Goal: Task Accomplishment & Management: Use online tool/utility

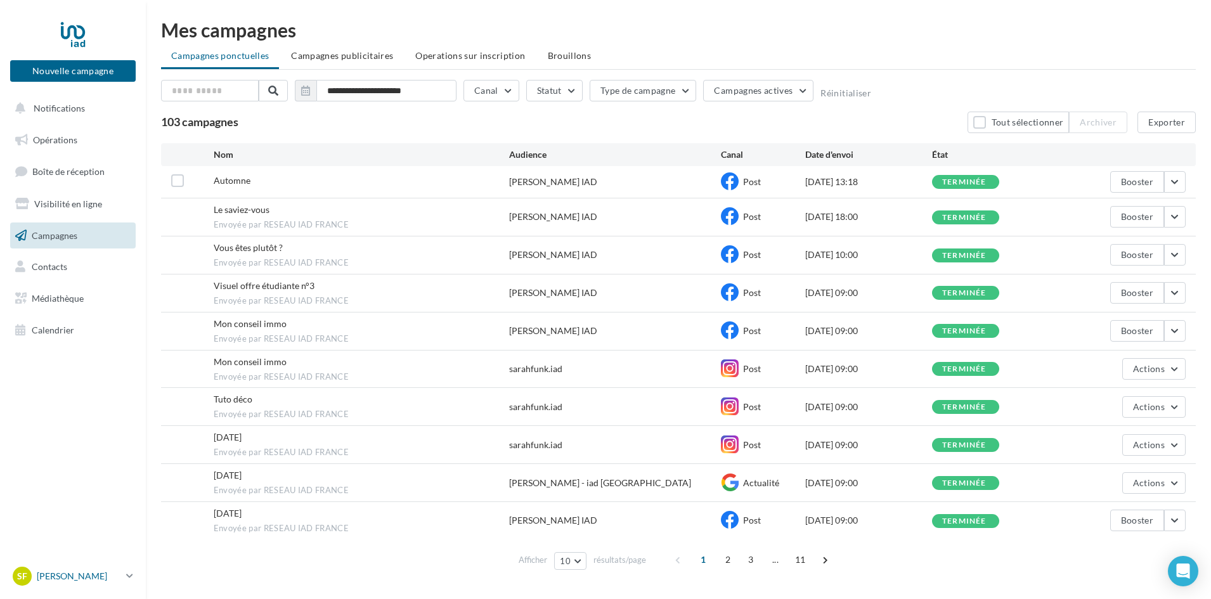
click at [59, 581] on p "[PERSON_NAME]" at bounding box center [79, 576] width 84 height 13
click at [98, 380] on nav "Nouvelle campagne Nouvelle campagne Notifications Opérations Boîte de réception…" at bounding box center [73, 299] width 146 height 599
click at [67, 134] on span "Opérations" at bounding box center [55, 139] width 44 height 11
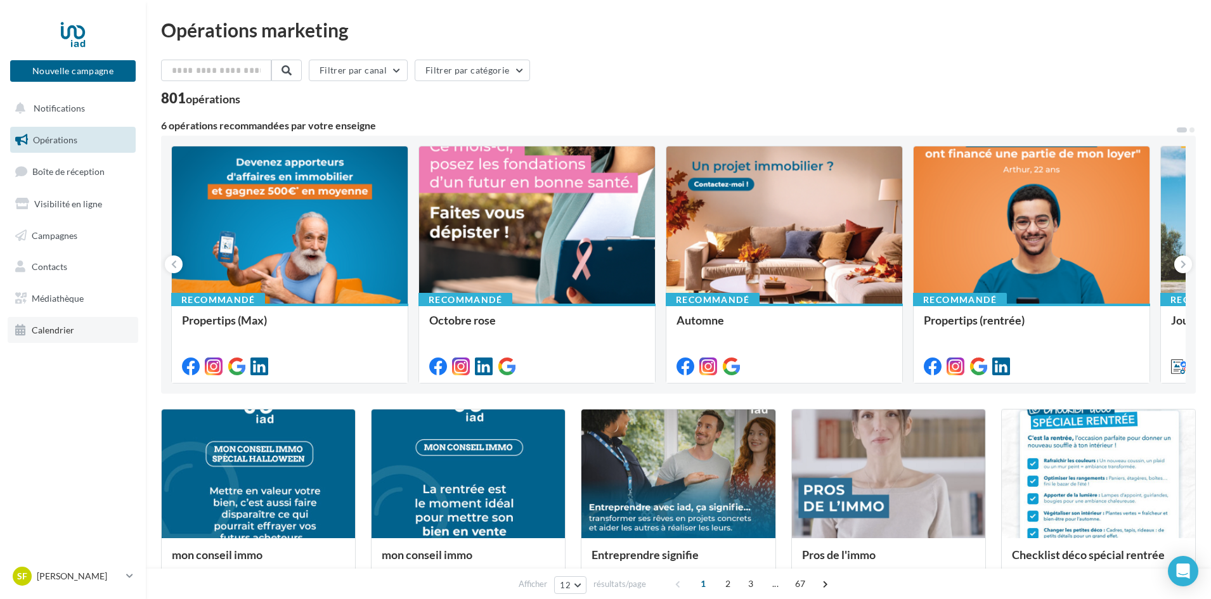
click at [60, 335] on span "Calendrier" at bounding box center [53, 330] width 42 height 11
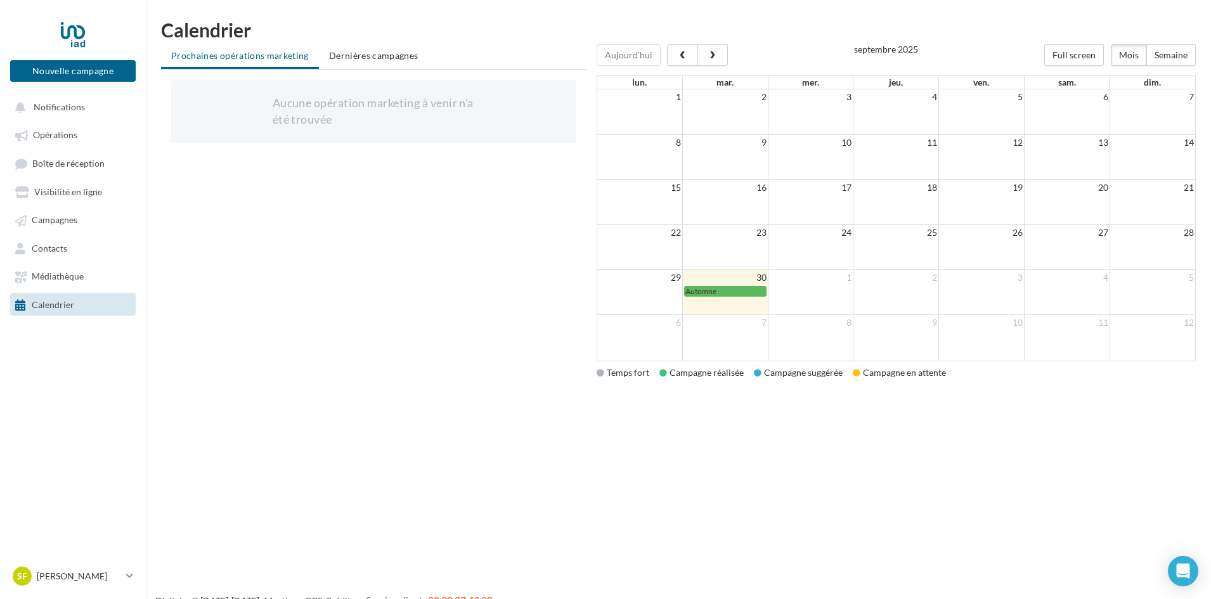
click at [805, 285] on td "1" at bounding box center [811, 278] width 86 height 16
click at [89, 145] on link "Opérations" at bounding box center [73, 134] width 131 height 23
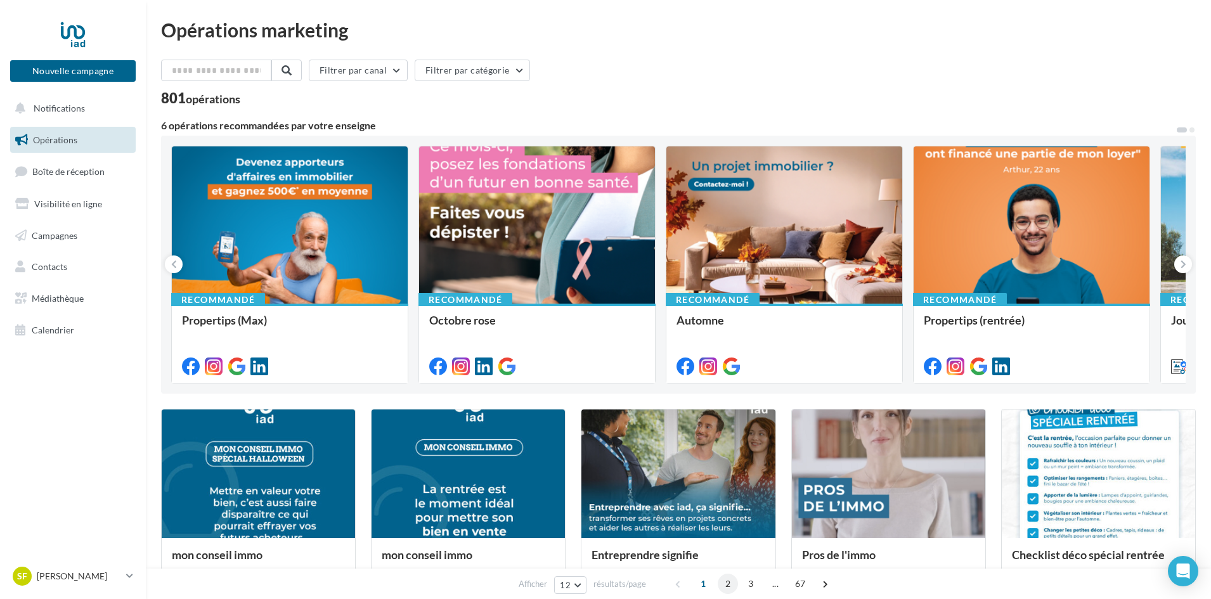
click at [722, 586] on span "2" at bounding box center [728, 584] width 20 height 20
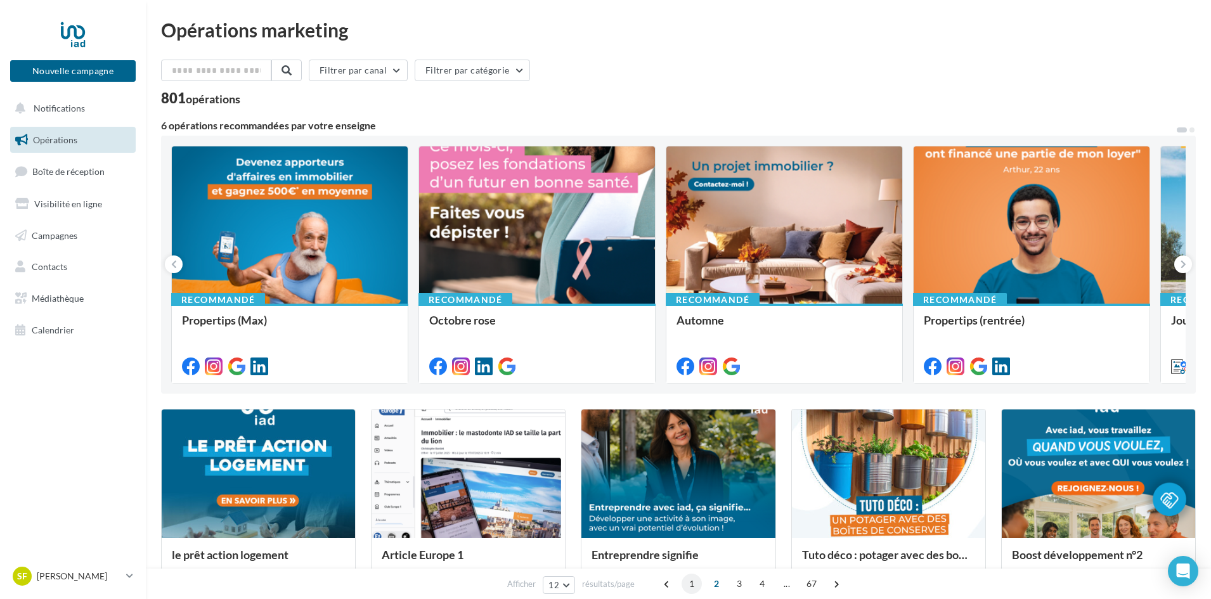
click at [682, 586] on span "1" at bounding box center [692, 584] width 20 height 20
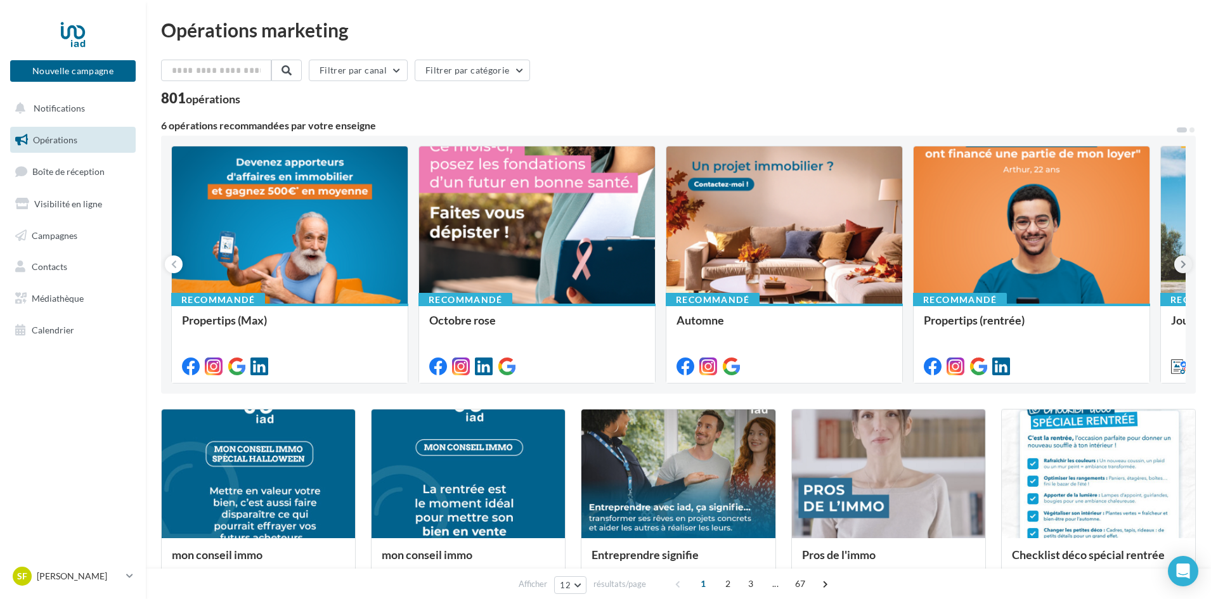
click at [1183, 262] on icon at bounding box center [1183, 264] width 6 height 13
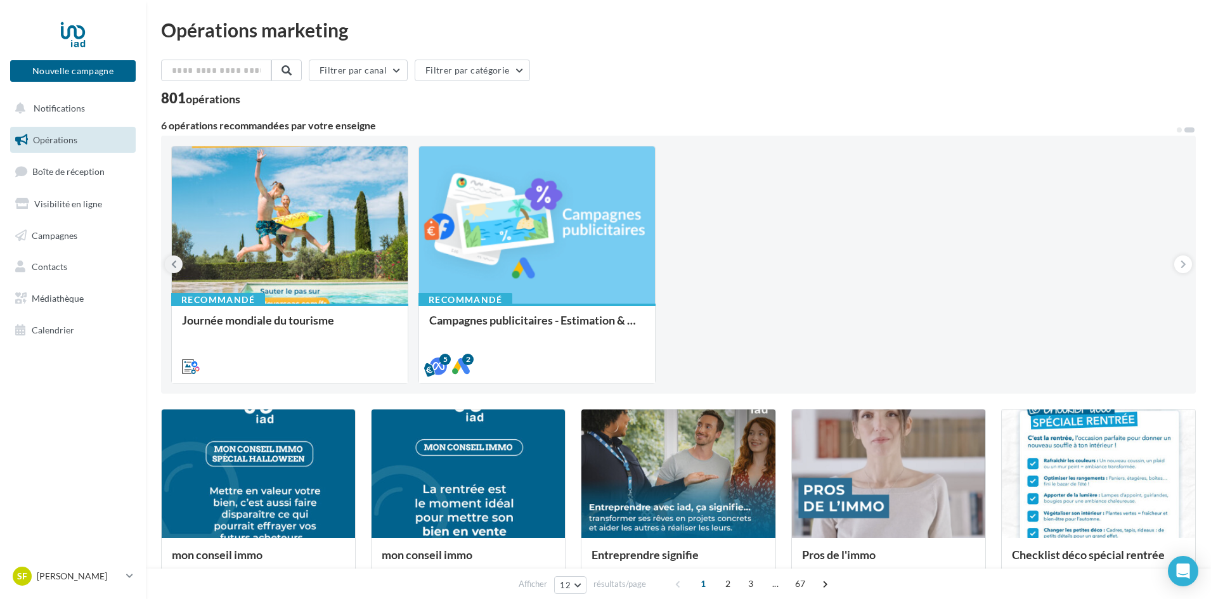
click at [178, 259] on button at bounding box center [174, 264] width 18 height 18
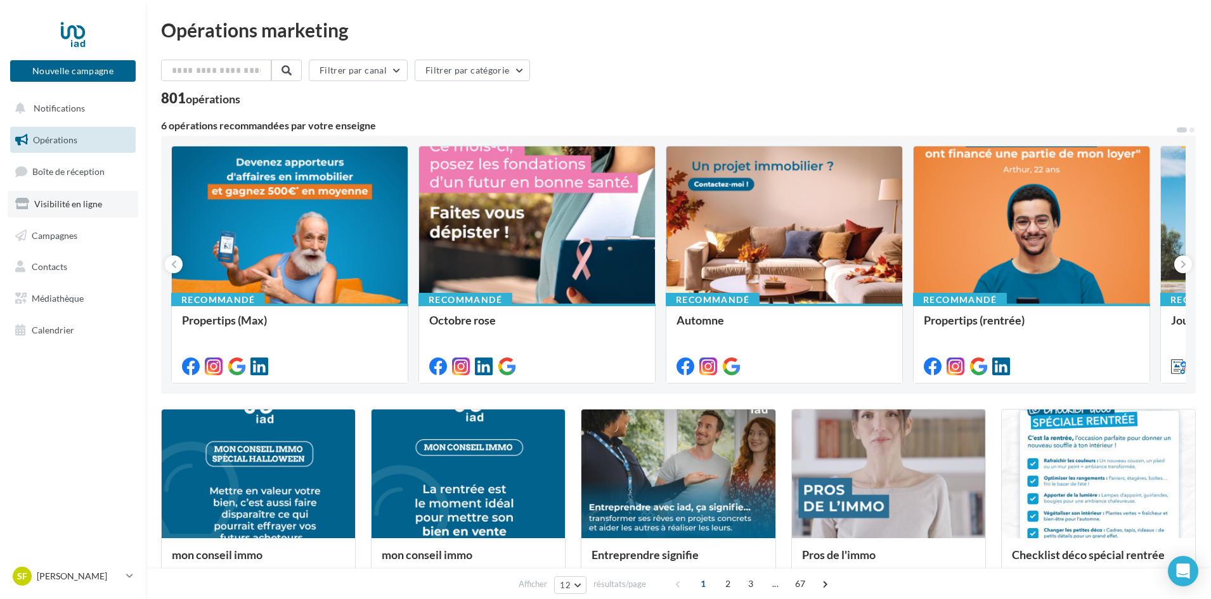
click at [87, 195] on link "Visibilité en ligne" at bounding box center [73, 204] width 131 height 27
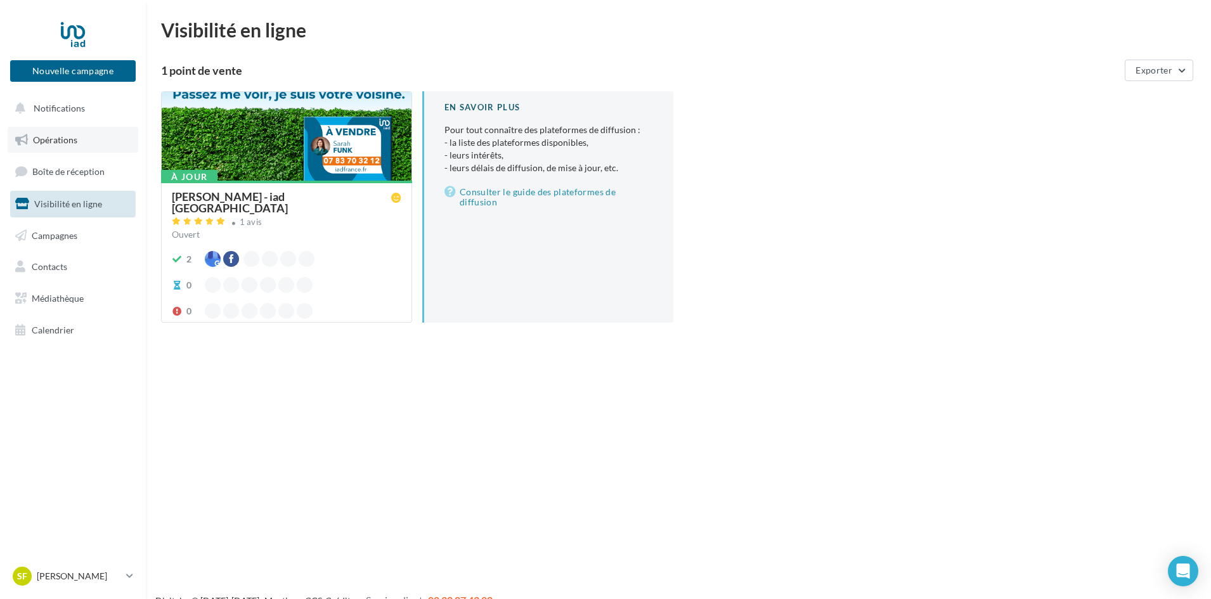
click at [56, 136] on span "Opérations" at bounding box center [55, 139] width 44 height 11
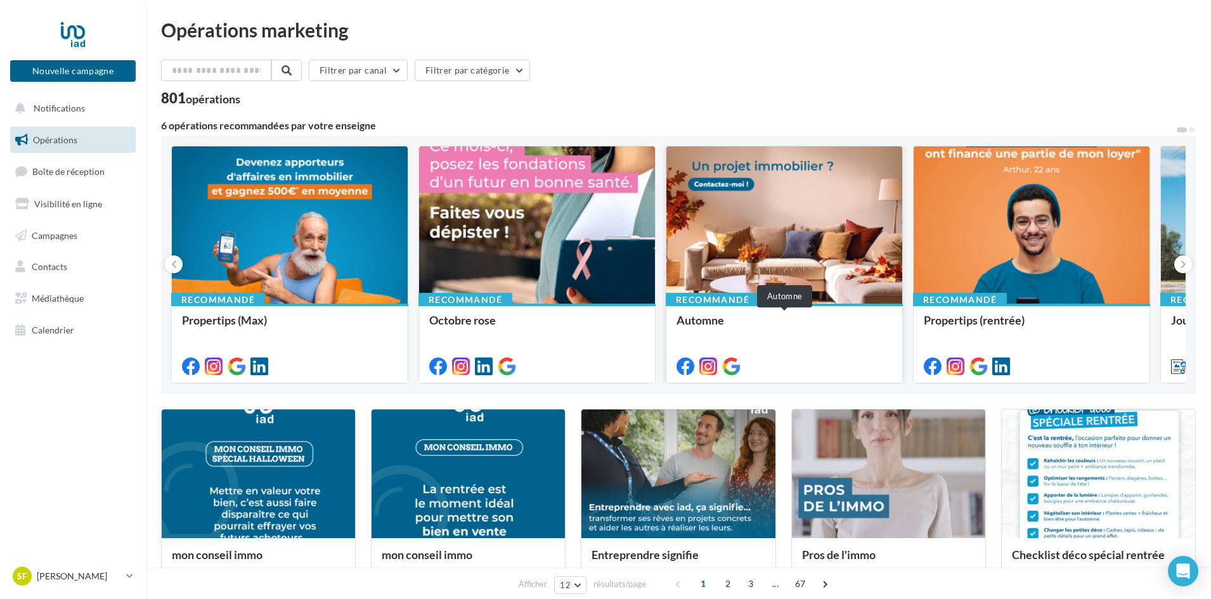
click at [761, 324] on div "Automne" at bounding box center [784, 326] width 216 height 25
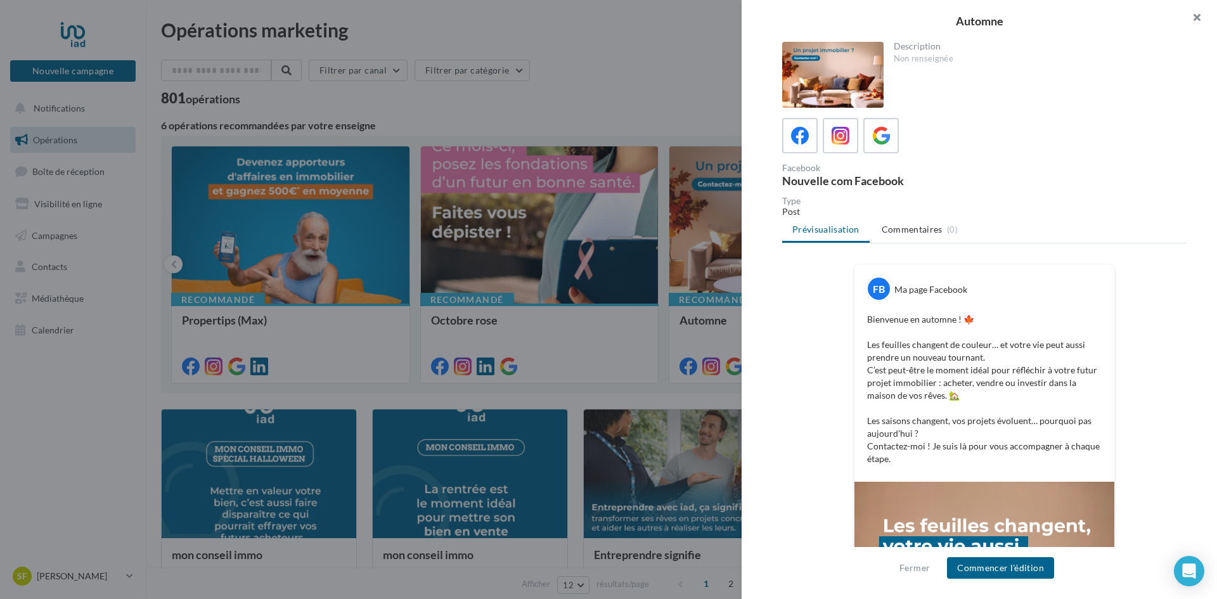
click at [1192, 22] on button "button" at bounding box center [1192, 19] width 51 height 38
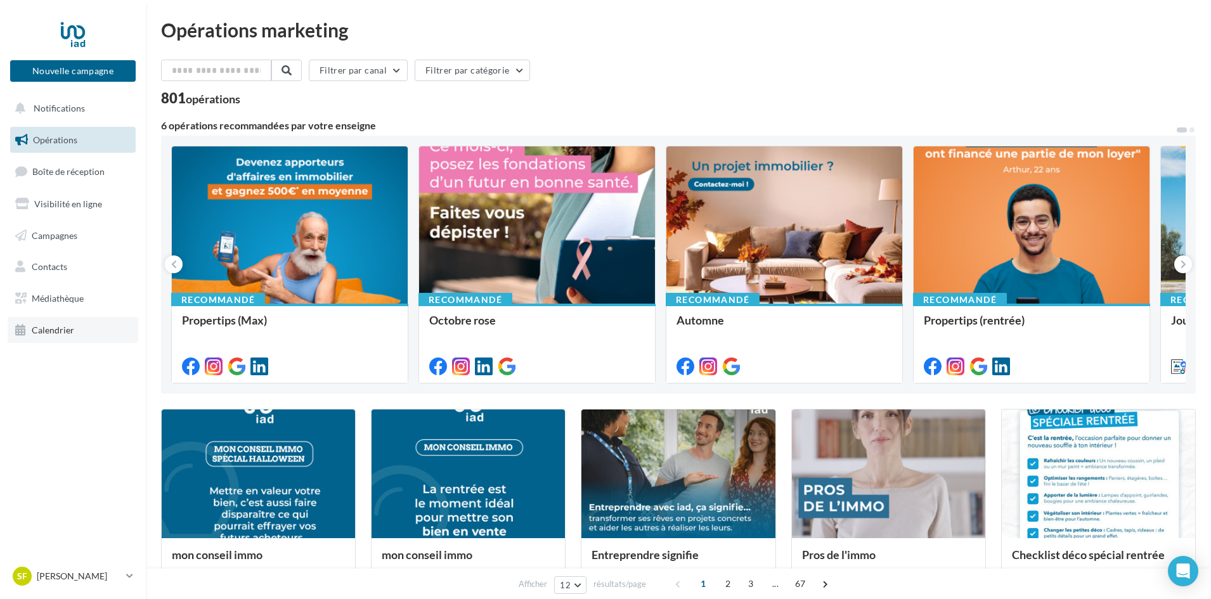
click at [91, 328] on link "Calendrier" at bounding box center [73, 330] width 131 height 27
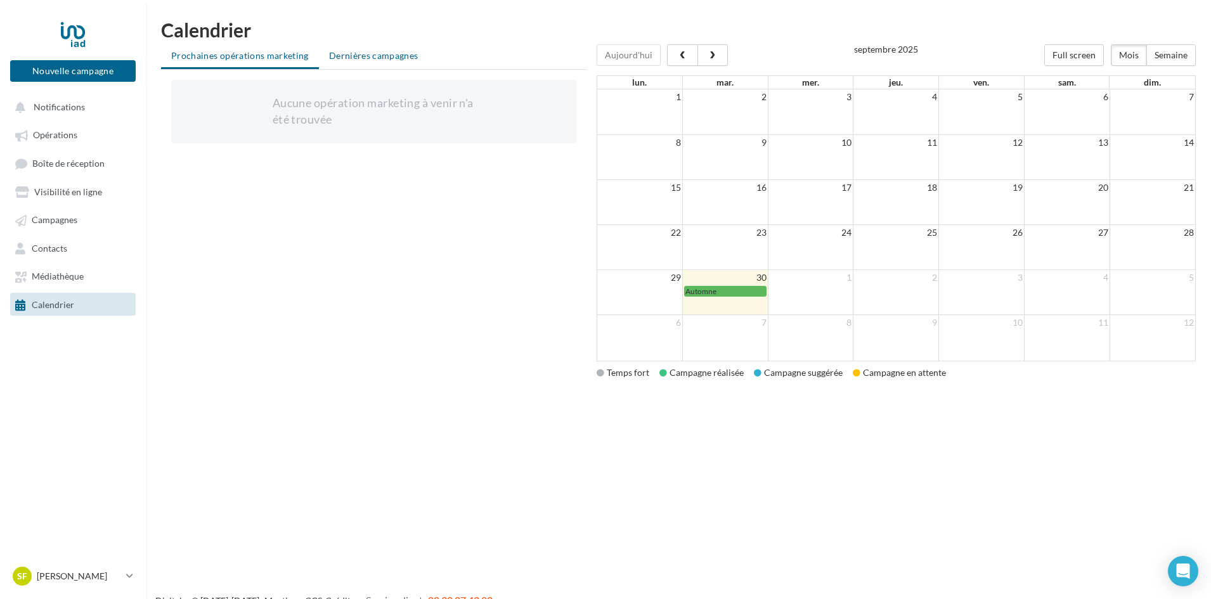
click at [373, 57] on span "Dernières campagnes" at bounding box center [373, 55] width 89 height 11
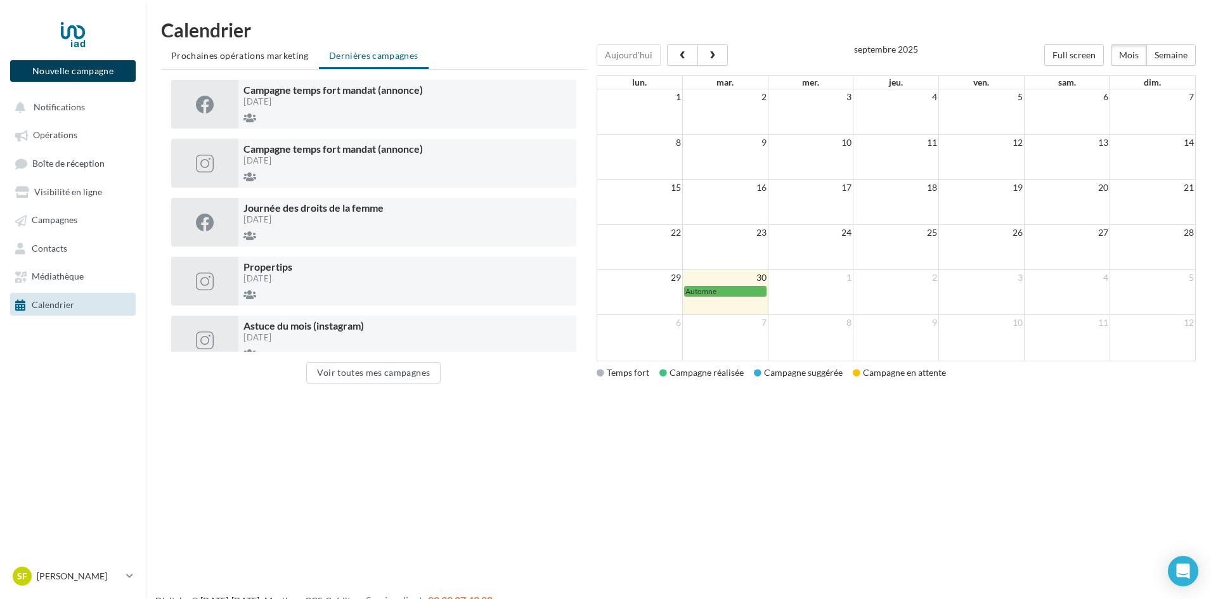
click at [74, 60] on button "Nouvelle campagne" at bounding box center [73, 71] width 126 height 22
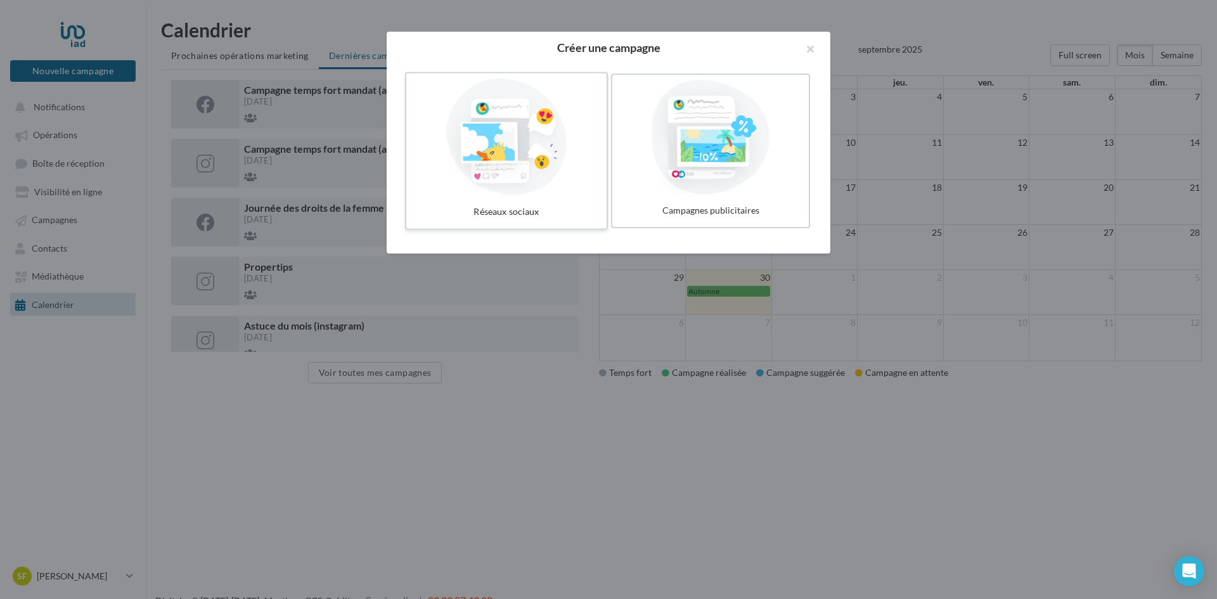
click at [560, 141] on div at bounding box center [506, 137] width 190 height 117
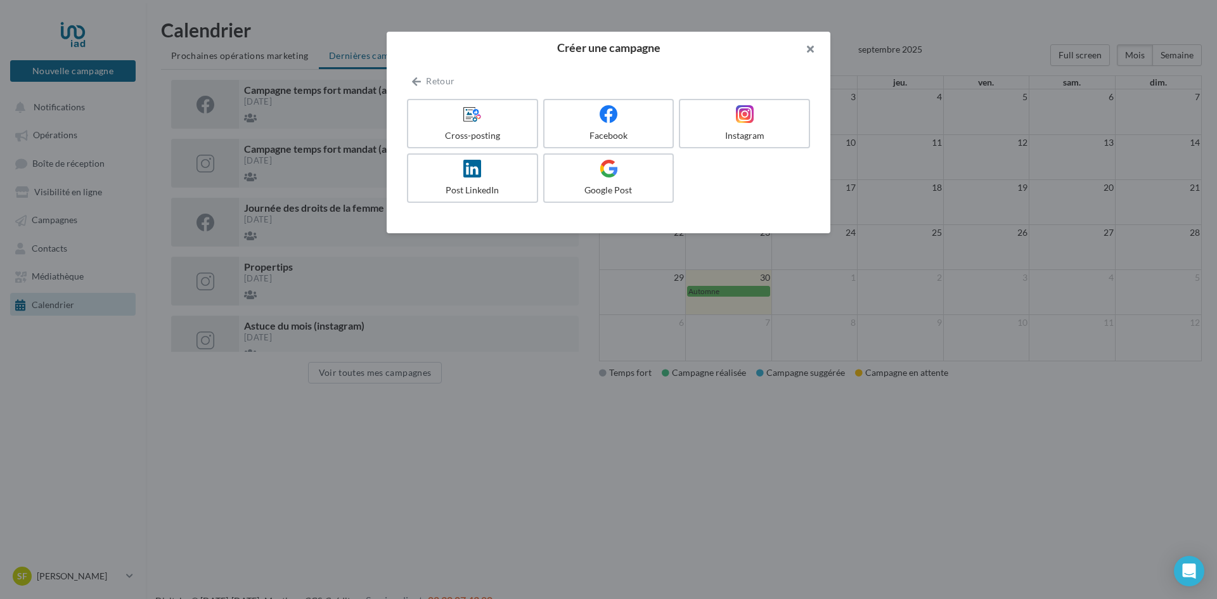
click at [813, 57] on button "button" at bounding box center [805, 51] width 51 height 38
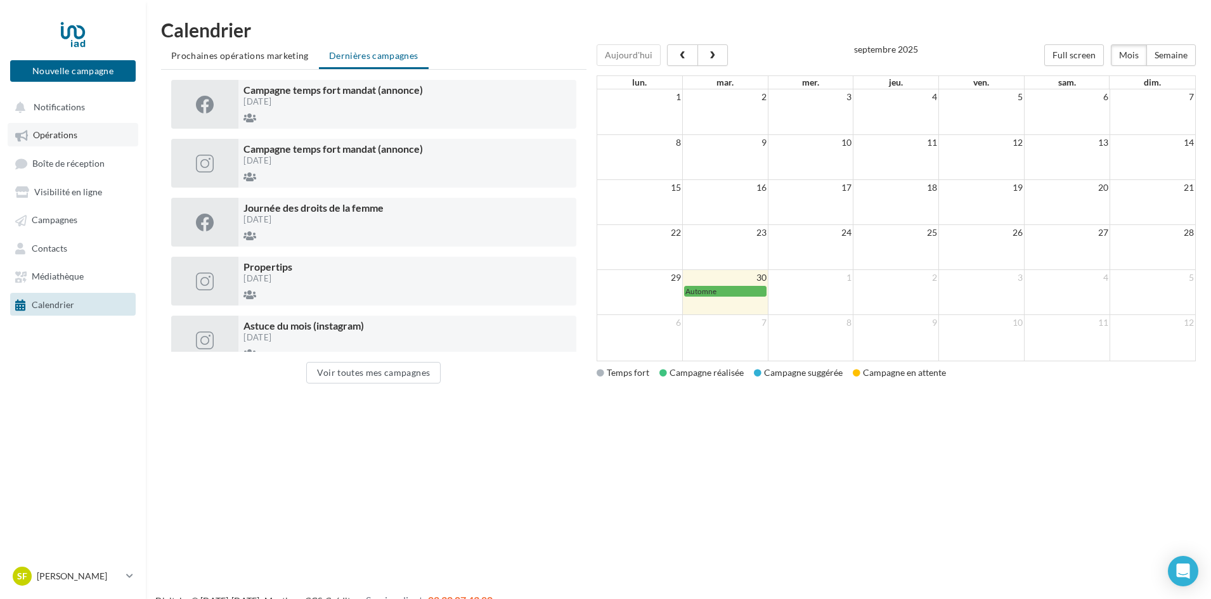
click at [65, 141] on link "Opérations" at bounding box center [73, 134] width 131 height 23
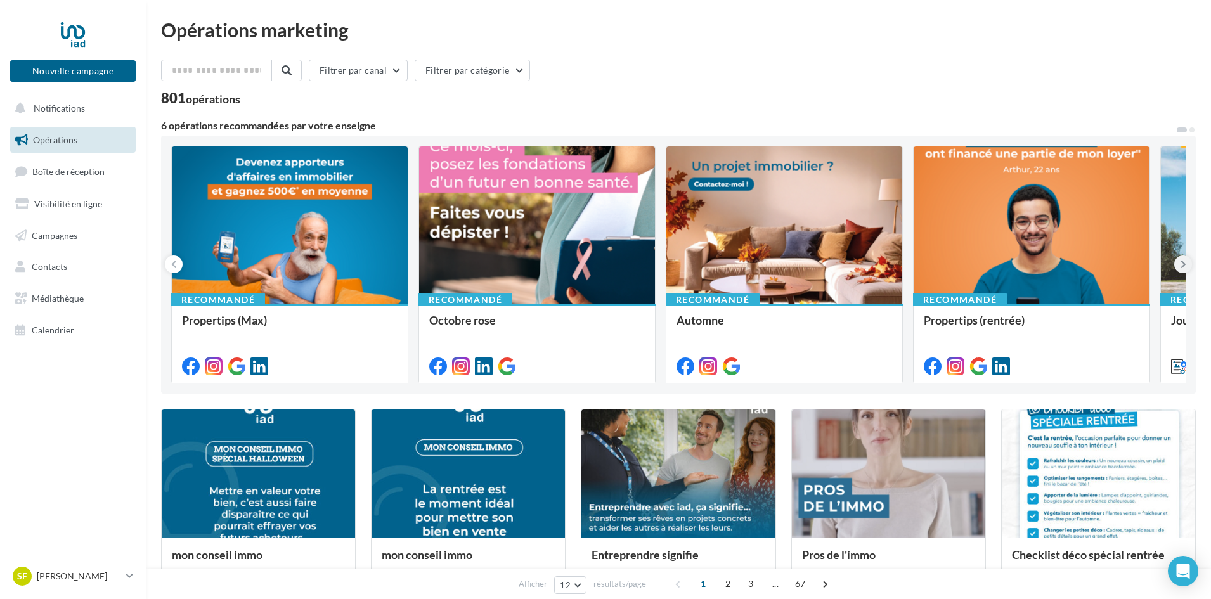
click at [1188, 264] on button at bounding box center [1183, 264] width 18 height 18
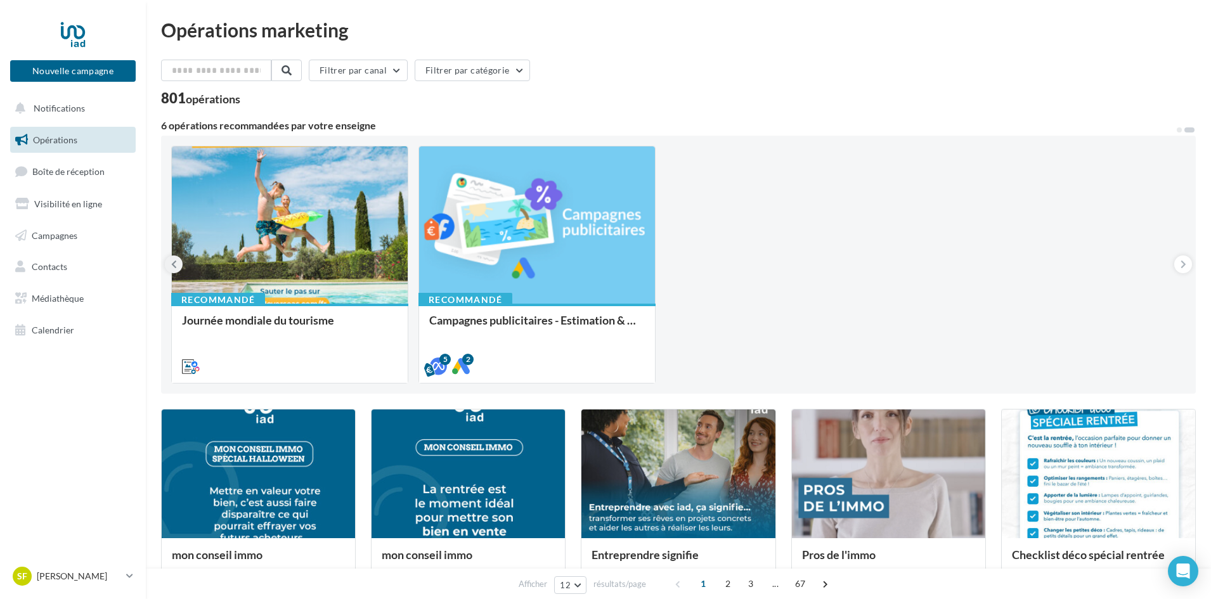
click at [170, 270] on button at bounding box center [174, 264] width 18 height 18
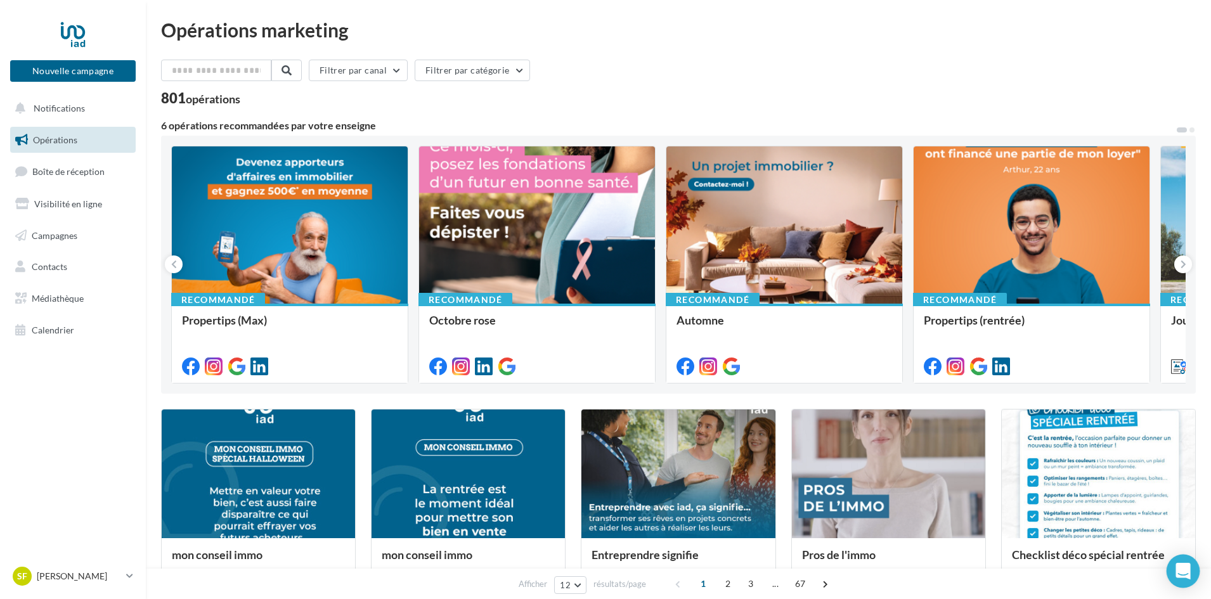
click at [1182, 587] on body "Nouvelle campagne Nouvelle campagne Notifications Opérations Boîte de réception…" at bounding box center [605, 299] width 1211 height 599
click at [1177, 566] on icon "Open Intercom Messenger" at bounding box center [1182, 571] width 15 height 16
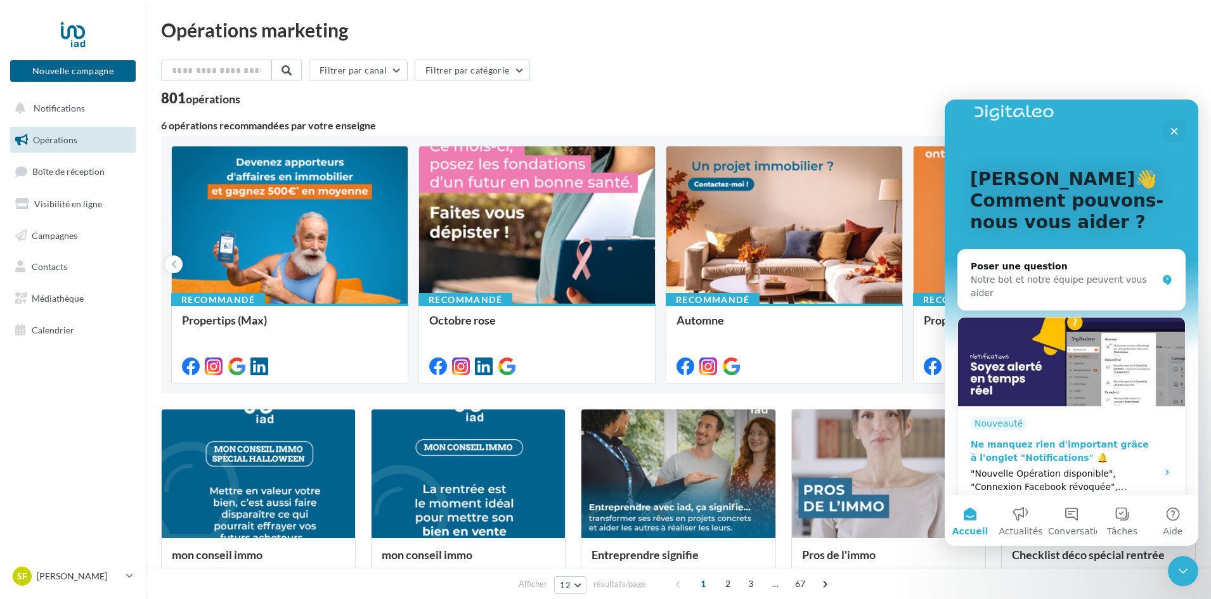
scroll to position [317, 0]
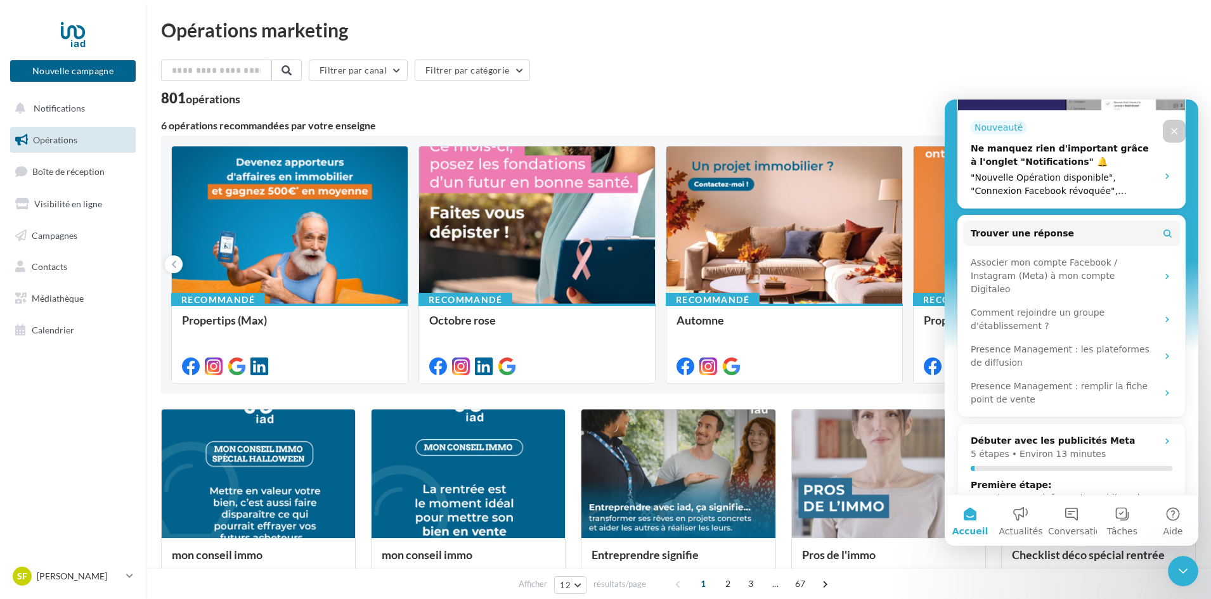
click at [1165, 131] on div "Fermer" at bounding box center [1174, 131] width 23 height 23
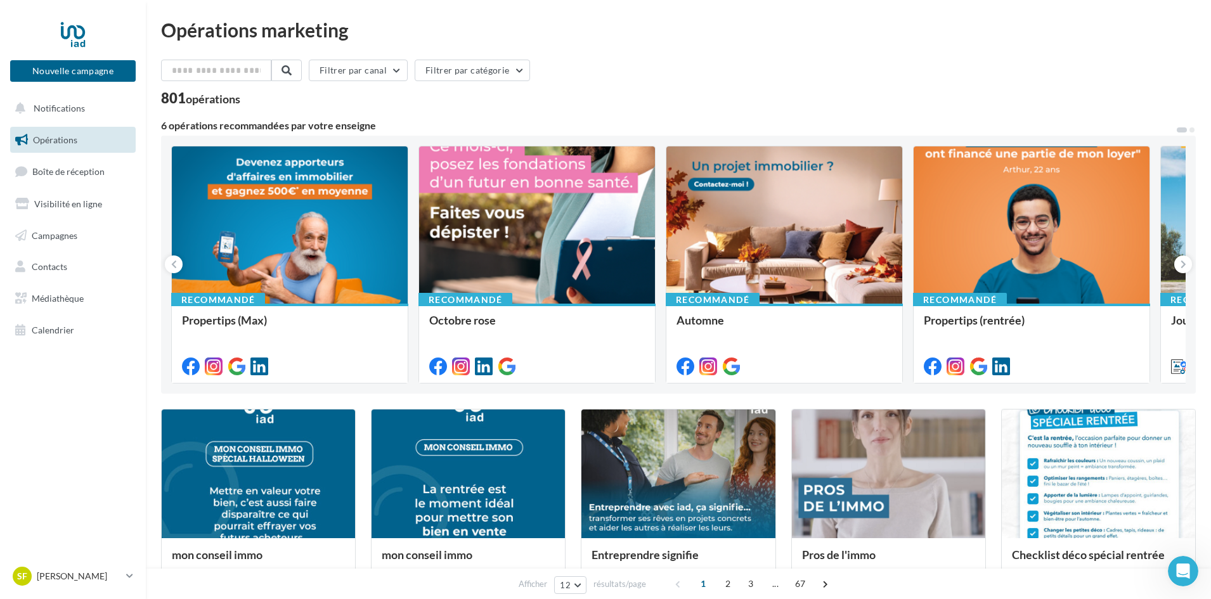
scroll to position [0, 0]
